Goal: Register for event/course

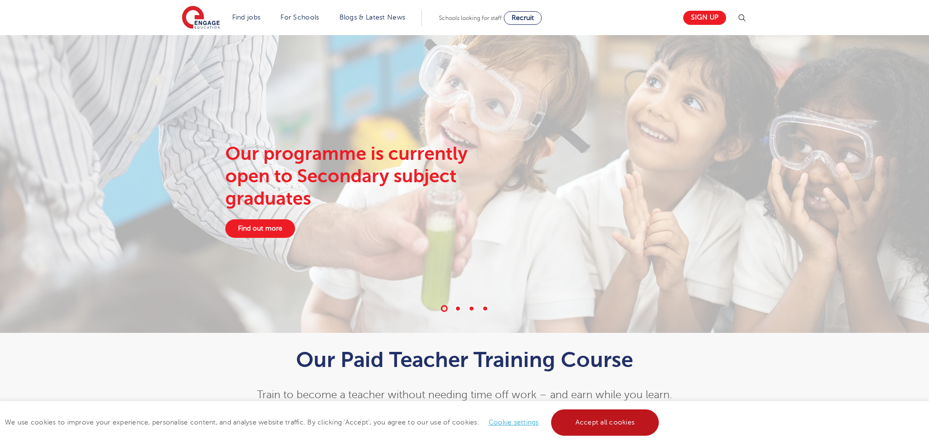
click at [595, 430] on link "Accept all cookies" at bounding box center [605, 422] width 108 height 26
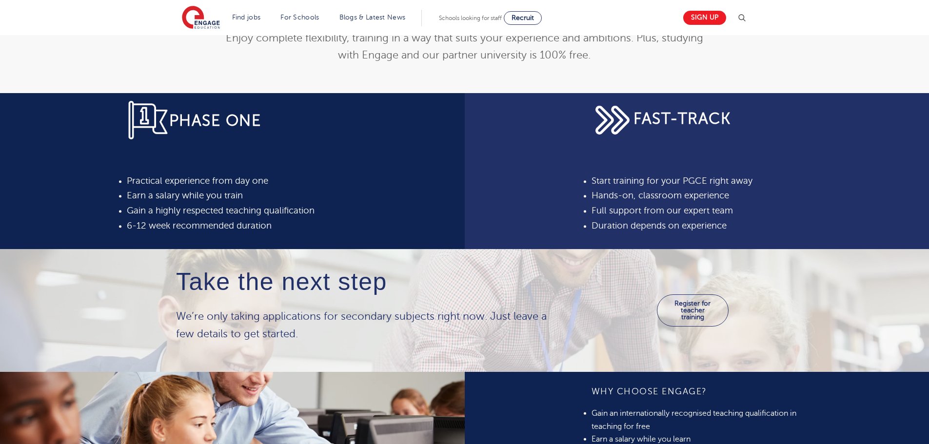
scroll to position [390, 0]
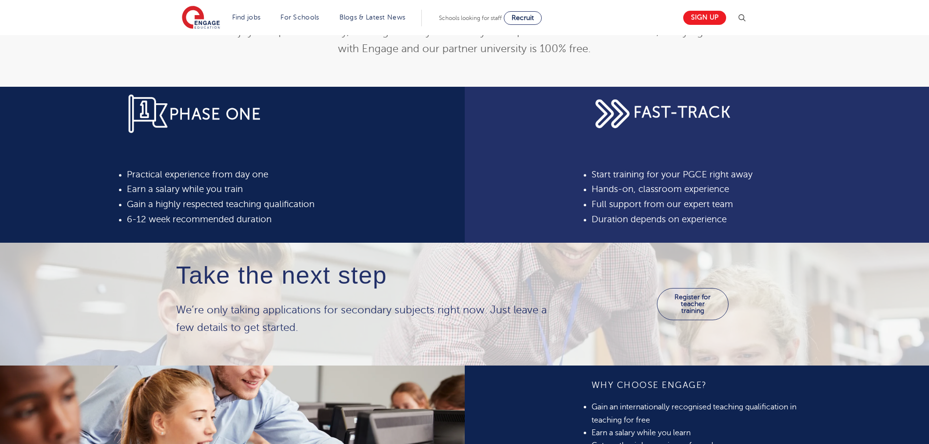
click at [713, 252] on div "FAST-TRACK Start training for your PGCE right away Hands-on, classroom experien…" at bounding box center [696, 164] width 229 height 197
drag, startPoint x: 690, startPoint y: 105, endPoint x: 706, endPoint y: 142, distance: 40.4
click at [705, 140] on div "FAST-TRACK Start training for your PGCE right away Hands-on, classroom experien…" at bounding box center [697, 165] width 465 height 156
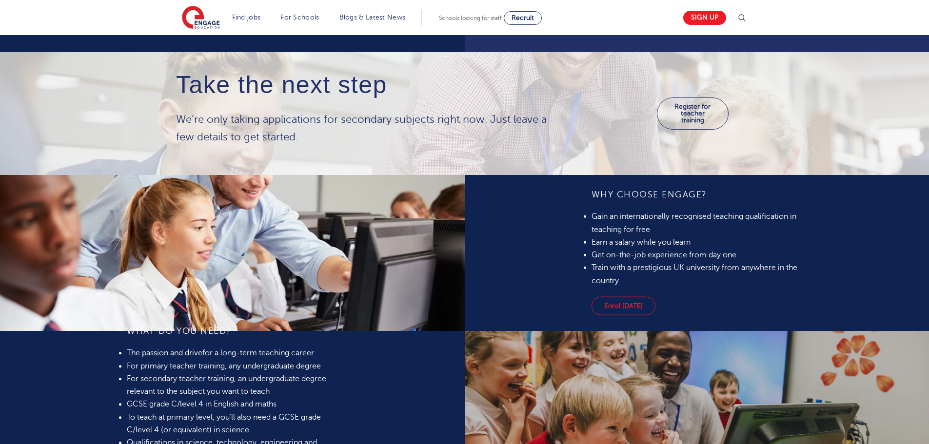
scroll to position [585, 0]
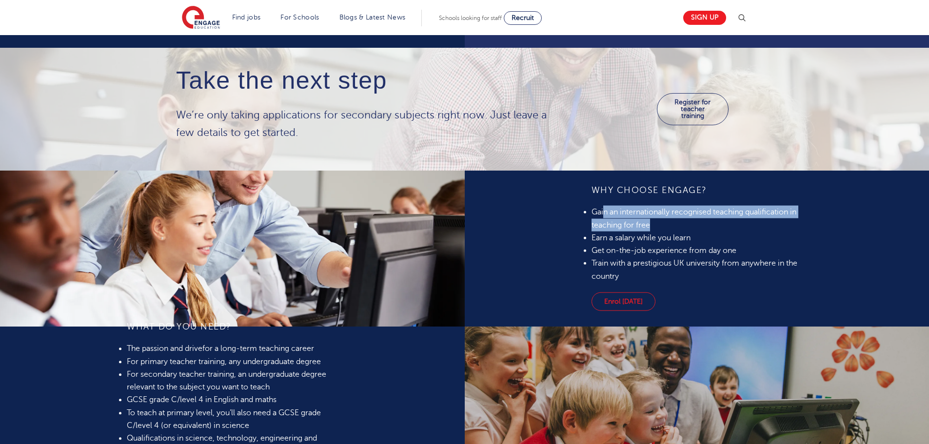
drag, startPoint x: 494, startPoint y: 267, endPoint x: 539, endPoint y: 274, distance: 45.4
click at [591, 232] on li "Gain an internationally recognised teaching qualification in teaching for free" at bounding box center [696, 219] width 211 height 26
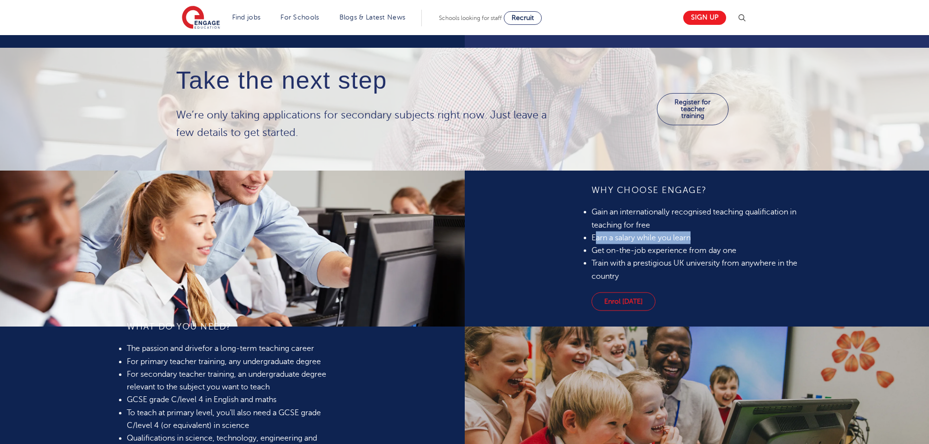
drag, startPoint x: 485, startPoint y: 295, endPoint x: 607, endPoint y: 295, distance: 121.4
click at [607, 244] on li "Earn a salary while you learn" at bounding box center [696, 238] width 211 height 13
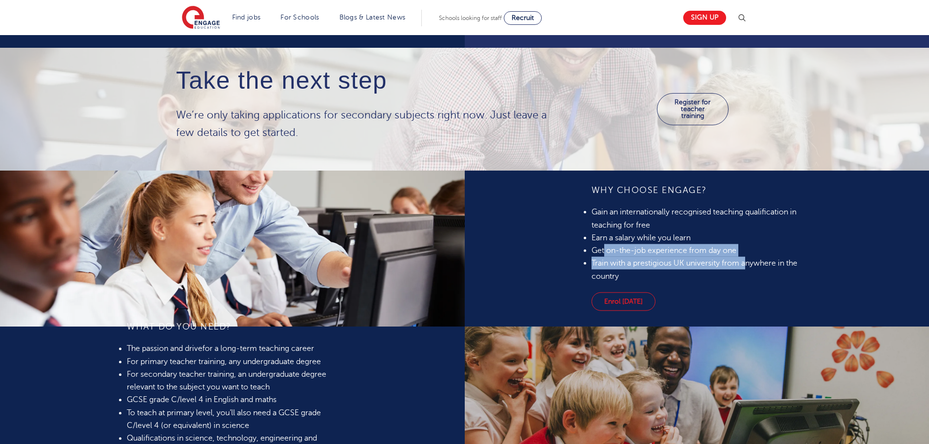
drag, startPoint x: 494, startPoint y: 305, endPoint x: 634, endPoint y: 316, distance: 140.4
click at [634, 283] on ul "Gain an internationally recognised teaching qualification in teaching for free …" at bounding box center [696, 244] width 211 height 77
click at [591, 283] on li "Train with a prestigious UK university from anywhere in the country" at bounding box center [696, 270] width 211 height 26
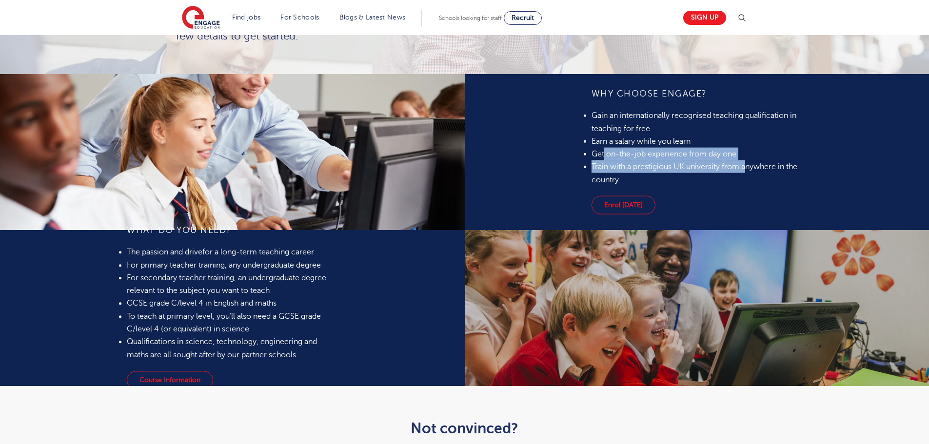
scroll to position [682, 0]
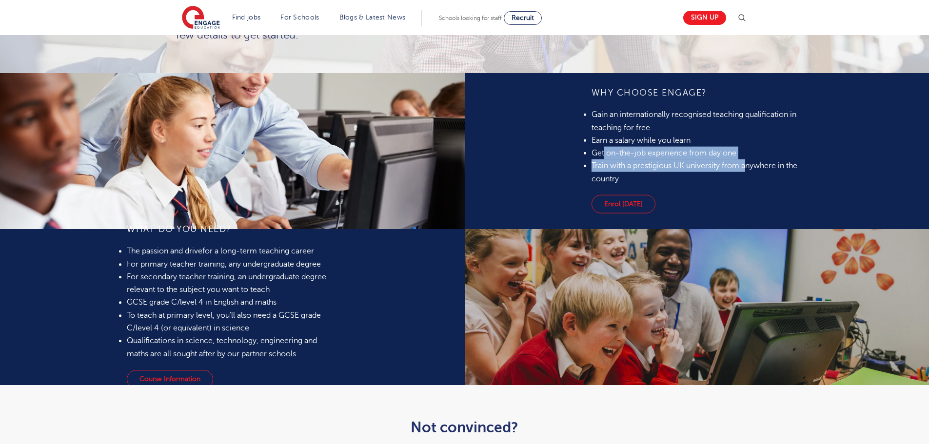
click at [656, 159] on li "Get on-the-job experience from day one" at bounding box center [696, 153] width 211 height 13
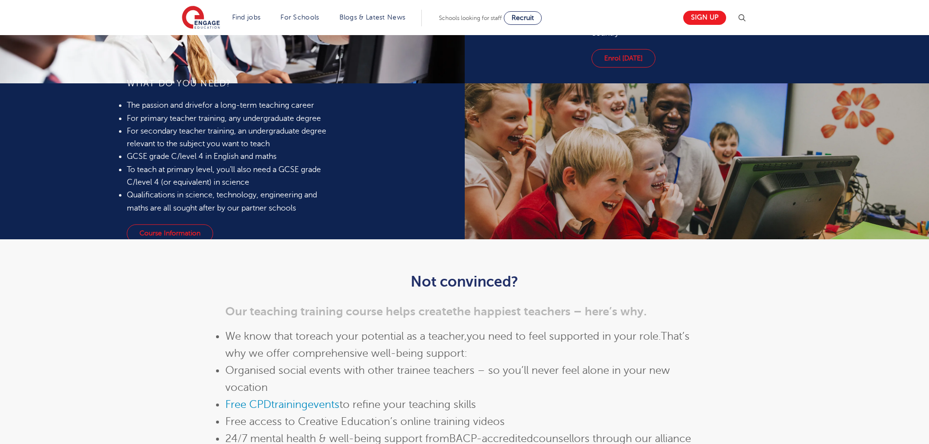
scroll to position [829, 0]
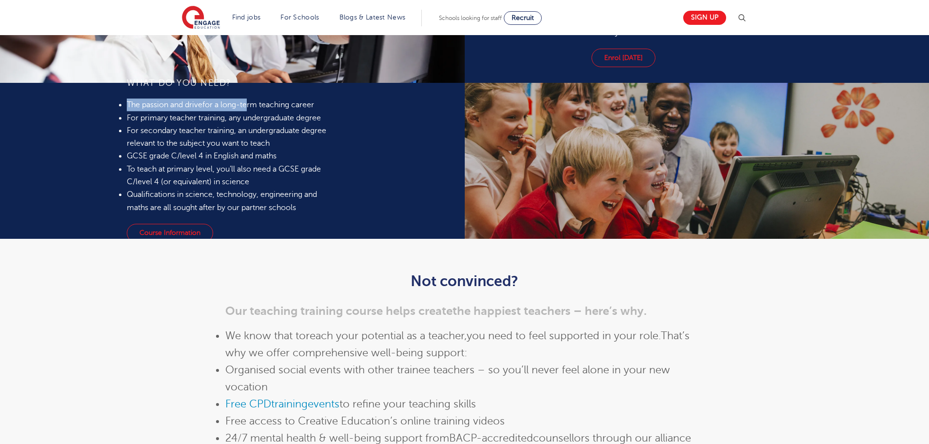
drag, startPoint x: 238, startPoint y: 204, endPoint x: 362, endPoint y: 202, distance: 123.3
click at [337, 112] on li "The passion and drive for a long-term teaching career" at bounding box center [232, 105] width 211 height 13
click at [591, 67] on link "Enrol today" at bounding box center [623, 58] width 64 height 19
click at [213, 242] on link "Course Information" at bounding box center [170, 233] width 86 height 19
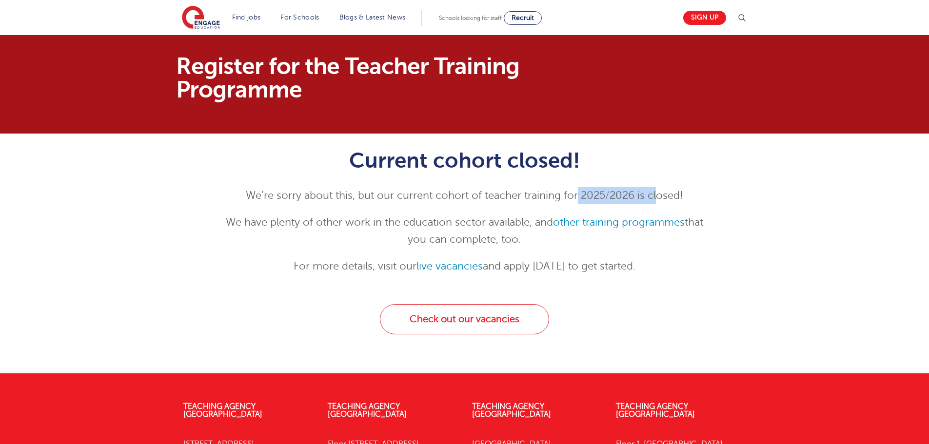
drag, startPoint x: 579, startPoint y: 194, endPoint x: 657, endPoint y: 191, distance: 78.1
click at [657, 191] on p "We’re sorry about this, but our current cohort of teacher training for 2025/202…" at bounding box center [464, 195] width 478 height 17
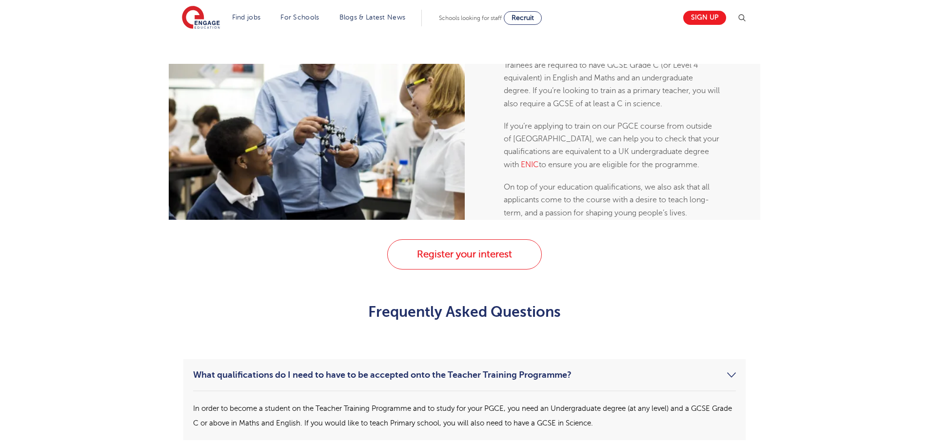
scroll to position [1024, 0]
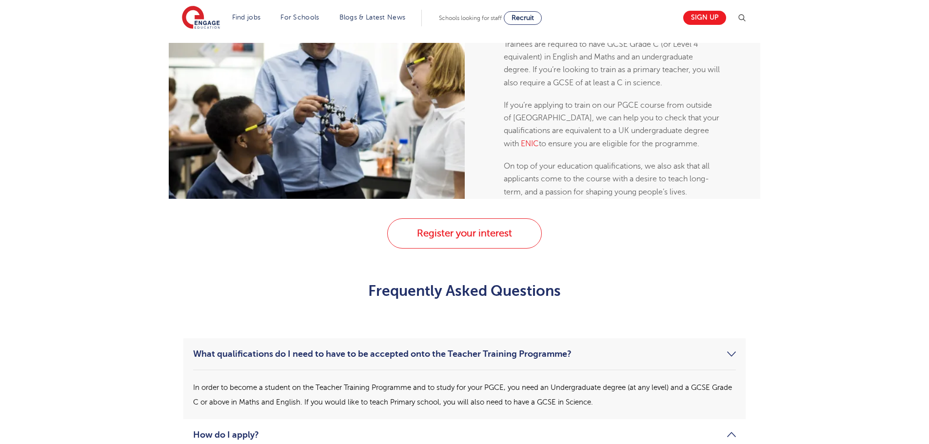
click at [652, 227] on link "Find out more" at bounding box center [661, 218] width 70 height 19
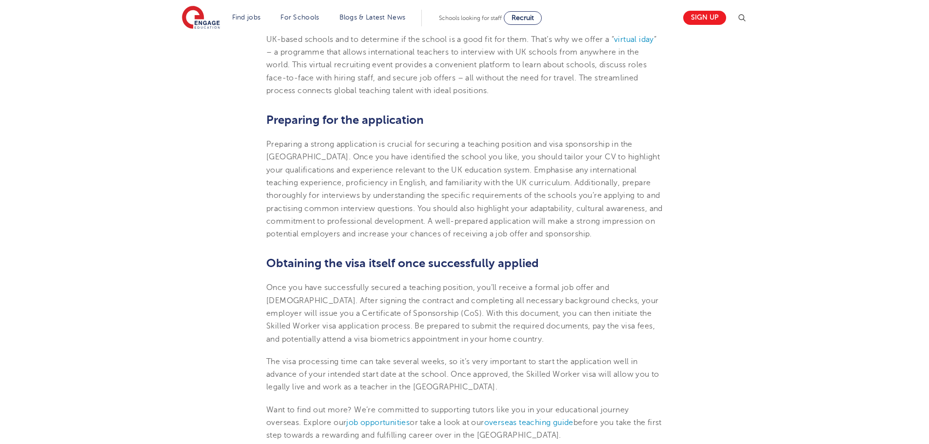
scroll to position [877, 0]
